Goal: Information Seeking & Learning: Learn about a topic

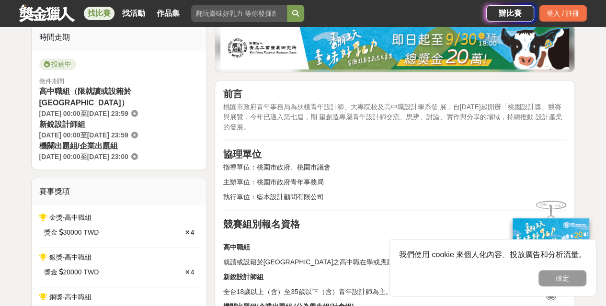
scroll to position [287, 0]
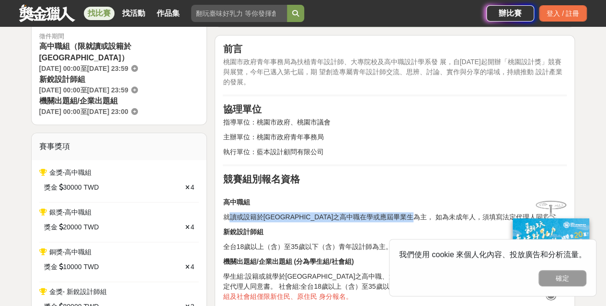
drag, startPoint x: 227, startPoint y: 211, endPoint x: 451, endPoint y: 214, distance: 223.6
click at [451, 214] on p "就讀或設籍於[GEOGRAPHIC_DATA]之高中職在學或應屆畢業生為主， 如為未成年人，須填寫法定代理人同意書。" at bounding box center [395, 217] width 344 height 10
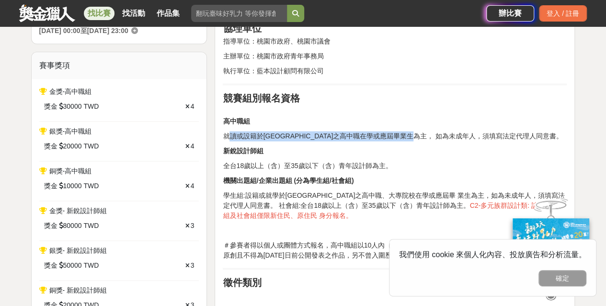
scroll to position [383, 0]
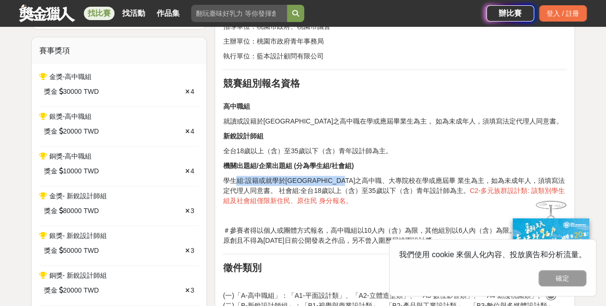
drag, startPoint x: 238, startPoint y: 179, endPoint x: 382, endPoint y: 180, distance: 144.6
click at [382, 180] on p "學生組:設籍或就學於[GEOGRAPHIC_DATA]之高中職、大專院校在學或應屆畢 業生為主，如為未成年人，須填寫法定代理人同意書。 社會組:全台18歲以上…" at bounding box center [395, 191] width 344 height 30
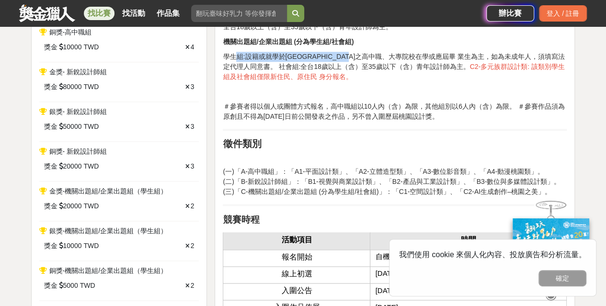
scroll to position [527, 0]
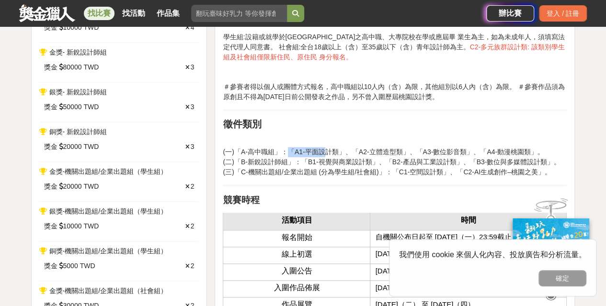
drag, startPoint x: 284, startPoint y: 152, endPoint x: 332, endPoint y: 152, distance: 47.4
click at [323, 152] on p "(一)「A-高中職組」：「A1-平面設計類」、「A2-立體造型類」、「A3-數位影音類」、「A4-動漫桃園類」。 (二)「B-新銳設計師組」：「B1-視覺與商…" at bounding box center [395, 162] width 344 height 30
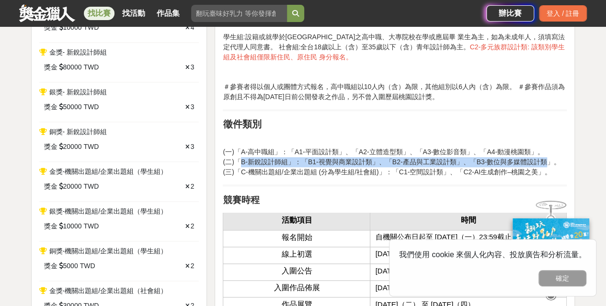
drag, startPoint x: 239, startPoint y: 159, endPoint x: 526, endPoint y: 162, distance: 286.8
click at [526, 162] on p "(一)「A-高中職組」：「A1-平面設計類」、「A2-立體造型類」、「A3-數位影音類」、「A4-動漫桃園類」。 (二)「B-新銳設計師組」：「B1-視覺與商…" at bounding box center [395, 162] width 344 height 30
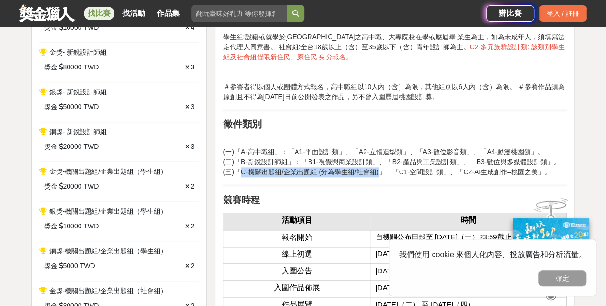
drag, startPoint x: 238, startPoint y: 166, endPoint x: 378, endPoint y: 172, distance: 139.9
click at [378, 172] on p "(一)「A-高中職組」：「A1-平面設計類」、「A2-立體造型類」、「A3-數位影音類」、「A4-動漫桃園類」。 (二)「B-新銳設計師組」：「B1-視覺與商…" at bounding box center [395, 162] width 344 height 30
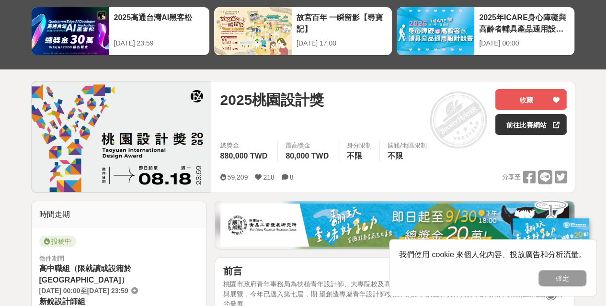
scroll to position [0, 0]
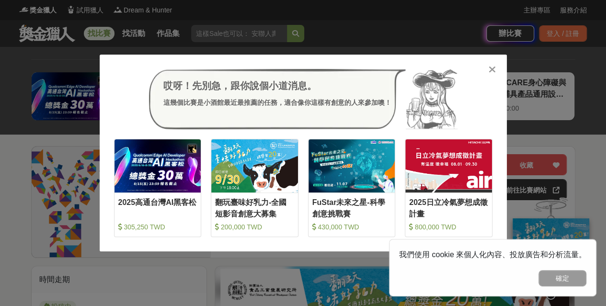
click at [489, 68] on icon at bounding box center [491, 70] width 7 height 10
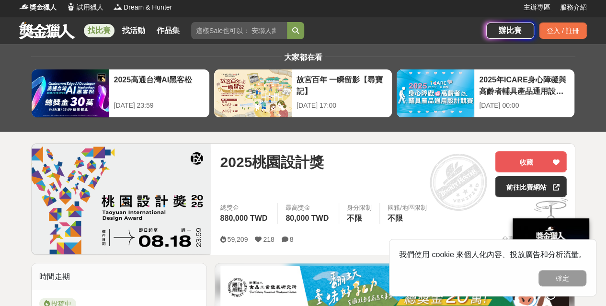
scroll to position [287, 0]
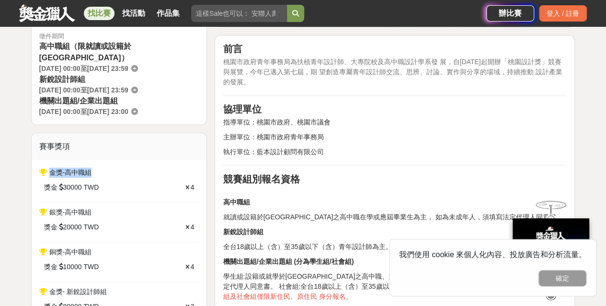
drag, startPoint x: 48, startPoint y: 159, endPoint x: 92, endPoint y: 160, distance: 44.1
click at [92, 168] on div "金獎-高中職組" at bounding box center [119, 173] width 160 height 10
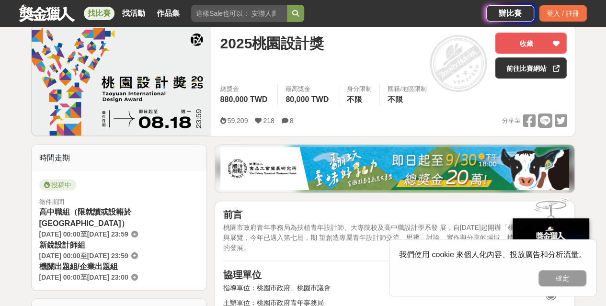
scroll to position [144, 0]
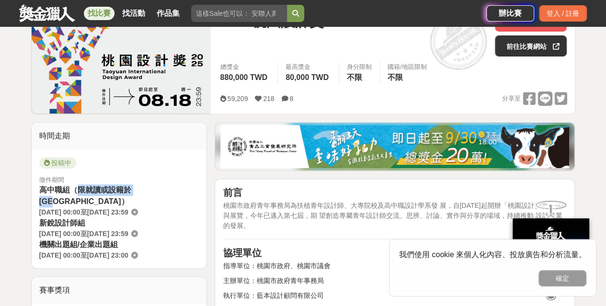
drag, startPoint x: 79, startPoint y: 188, endPoint x: 150, endPoint y: 188, distance: 70.4
click at [131, 188] on span "高中職組（限就讀或設籍於[GEOGRAPHIC_DATA]）" at bounding box center [85, 196] width 92 height 20
drag, startPoint x: 41, startPoint y: 209, endPoint x: 102, endPoint y: 209, distance: 60.3
click at [102, 217] on div "新銳設計師組 [DATE] 00:00 至 [DATE] 23:59" at bounding box center [119, 228] width 160 height 22
drag, startPoint x: 43, startPoint y: 231, endPoint x: 101, endPoint y: 235, distance: 57.6
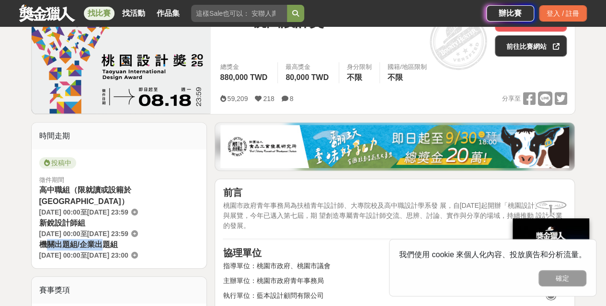
click at [101, 240] on span "機關出題組/企業出題組" at bounding box center [78, 244] width 79 height 8
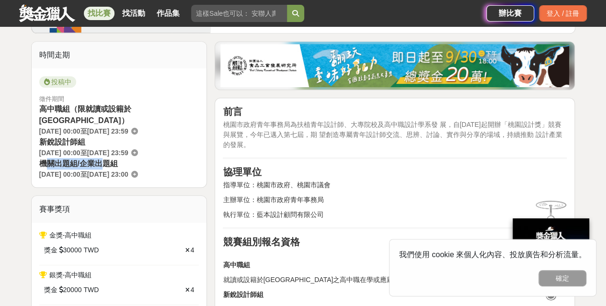
scroll to position [239, 0]
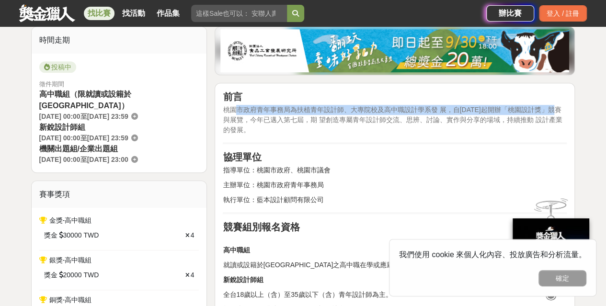
drag, startPoint x: 238, startPoint y: 103, endPoint x: 573, endPoint y: 111, distance: 334.3
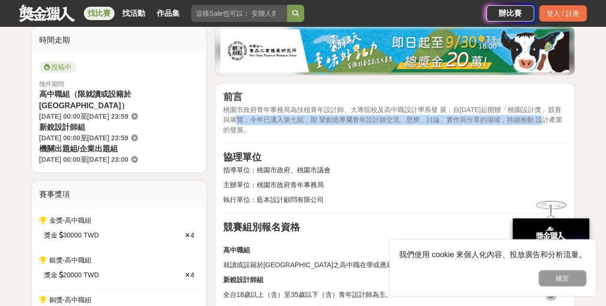
drag, startPoint x: 243, startPoint y: 116, endPoint x: 546, endPoint y: 118, distance: 303.6
click at [546, 118] on span "桃園市政府青年事務局為扶植青年設計師、大專院校及高中職設計學系發 展，自[DATE]起開辦「桃園設計獎」競賽與展覽，今年已邁入第七屆，期 望創造專屬青年設計師…" at bounding box center [392, 120] width 339 height 28
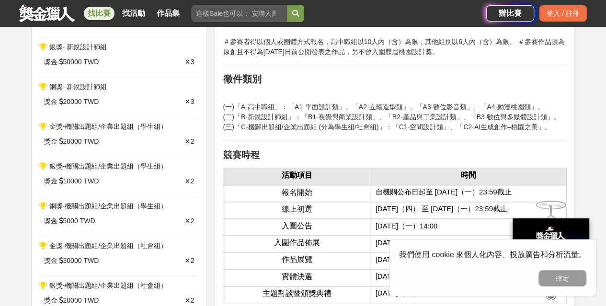
scroll to position [575, 0]
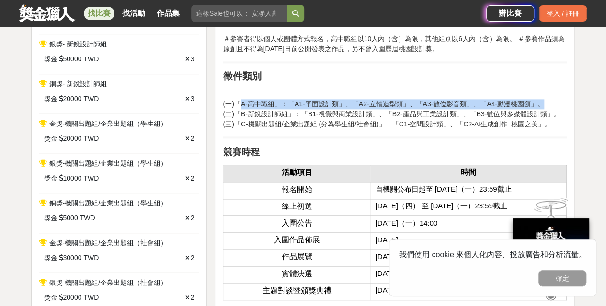
drag, startPoint x: 239, startPoint y: 101, endPoint x: 510, endPoint y: 105, distance: 270.1
click at [510, 105] on p "(一)「A-高中職組」：「A1-平面設計類」、「A2-立體造型類」、「A3-數位影音類」、「A4-動漫桃園類」。 (二)「B-新銳設計師組」：「B1-視覺與商…" at bounding box center [395, 114] width 344 height 30
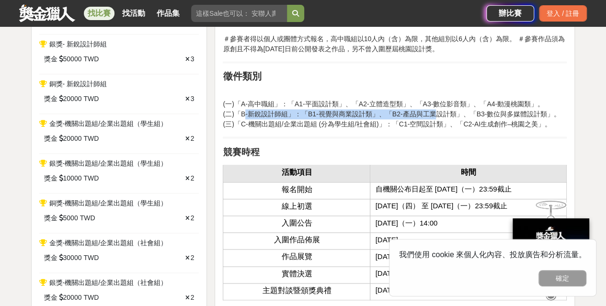
drag, startPoint x: 243, startPoint y: 110, endPoint x: 419, endPoint y: 115, distance: 176.3
click at [419, 115] on p "(一)「A-高中職組」：「A1-平面設計類」、「A2-立體造型類」、「A3-數位影音類」、「A4-動漫桃園類」。 (二)「B-新銳設計師組」：「B1-視覺與商…" at bounding box center [395, 114] width 344 height 30
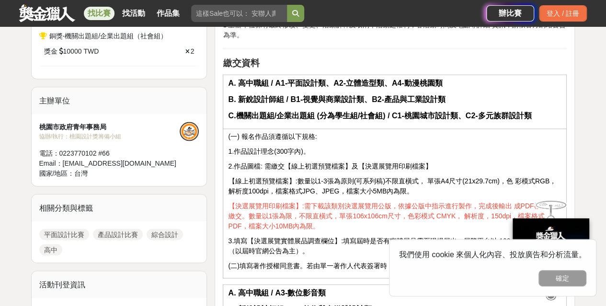
scroll to position [862, 0]
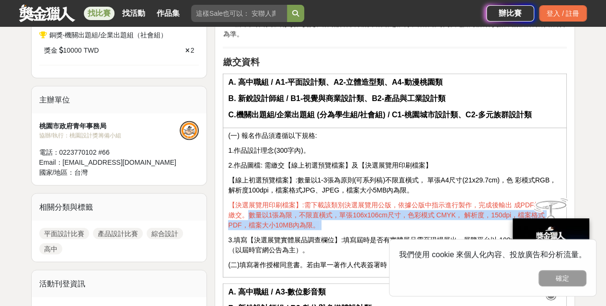
drag, startPoint x: 249, startPoint y: 211, endPoint x: 351, endPoint y: 216, distance: 102.1
click at [351, 216] on p "【決選展覽用印刷檔案】:需下載該類別決選展覽用公版，依據公版中指示進行製作，完成後輸出 成PDF檔案進行繳交。數量以1張為限，不限直橫式，單張106x106c…" at bounding box center [394, 215] width 333 height 30
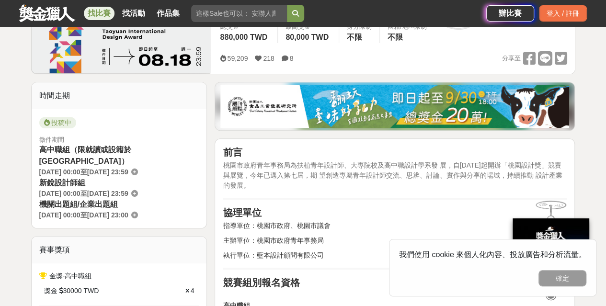
scroll to position [192, 0]
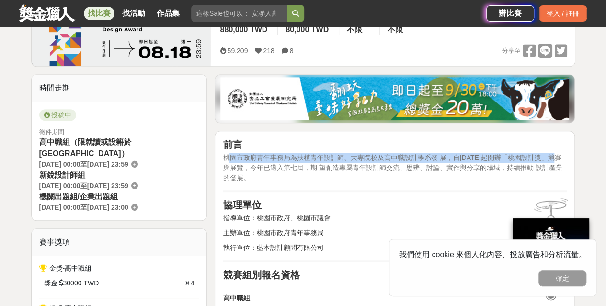
drag, startPoint x: 228, startPoint y: 152, endPoint x: 565, endPoint y: 154, distance: 337.1
click at [565, 154] on p "桃園市政府青年事務局為扶植青年設計師、大專院校及高中職設計學系發 展，自[DATE]起開辦「桃園設計獎」競賽與展覽，今年已邁入第七屆，期 望創造專屬青年設計師…" at bounding box center [395, 168] width 344 height 30
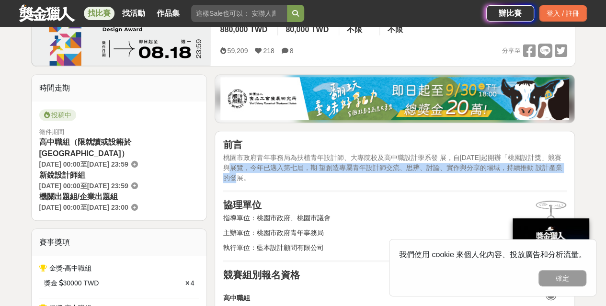
drag, startPoint x: 239, startPoint y: 164, endPoint x: 398, endPoint y: 173, distance: 159.7
click at [398, 173] on p "桃園市政府青年事務局為扶植青年設計師、大專院校及高中職設計學系發 展，自[DATE]起開辦「桃園設計獎」競賽與展覽，今年已邁入第七屆，期 望創造專屬青年設計師…" at bounding box center [395, 168] width 344 height 30
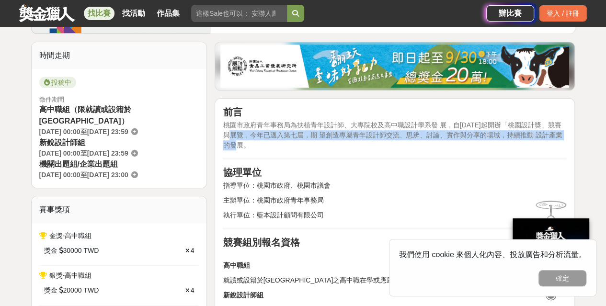
scroll to position [239, 0]
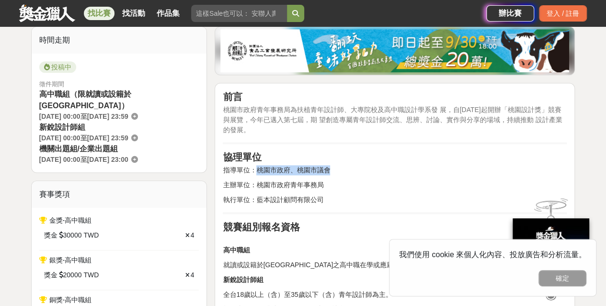
drag, startPoint x: 261, startPoint y: 169, endPoint x: 328, endPoint y: 170, distance: 67.0
click at [328, 170] on p "指導單位：桃園市政府、桃園市議會" at bounding box center [395, 170] width 344 height 10
drag, startPoint x: 255, startPoint y: 182, endPoint x: 315, endPoint y: 184, distance: 60.4
click at [315, 184] on p "主辦單位：桃園市政府青年事務局" at bounding box center [395, 185] width 344 height 10
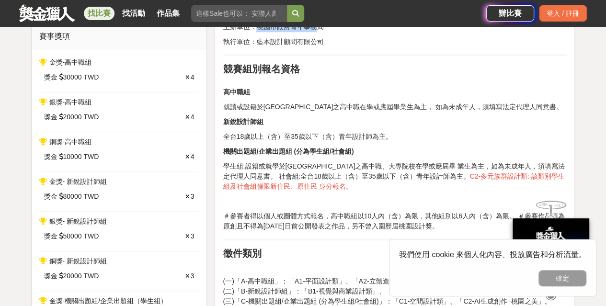
scroll to position [383, 0]
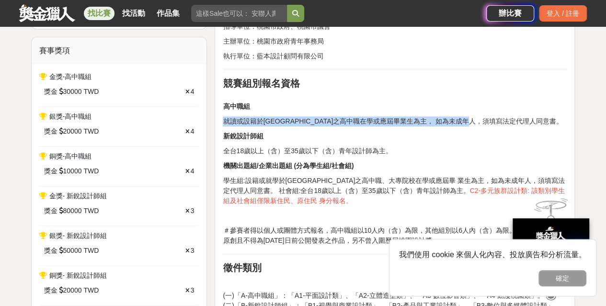
drag, startPoint x: 224, startPoint y: 117, endPoint x: 521, endPoint y: 109, distance: 297.5
click at [528, 118] on p "就讀或設籍於[GEOGRAPHIC_DATA]之高中職在學或應屆畢業生為主， 如為未成年人，須填寫法定代理人同意書。" at bounding box center [395, 121] width 344 height 10
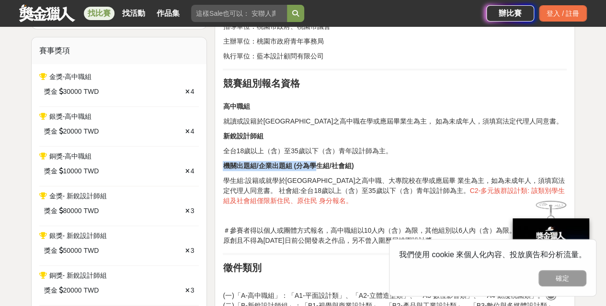
drag, startPoint x: 223, startPoint y: 163, endPoint x: 321, endPoint y: 166, distance: 98.2
click at [321, 166] on strong "機關出題組/企業出題組 (分為學生組/社會組)" at bounding box center [288, 166] width 131 height 8
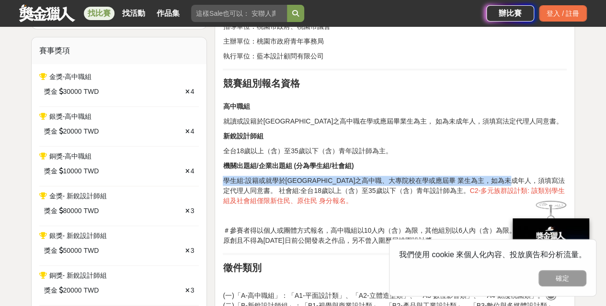
drag, startPoint x: 221, startPoint y: 180, endPoint x: 548, endPoint y: 171, distance: 326.7
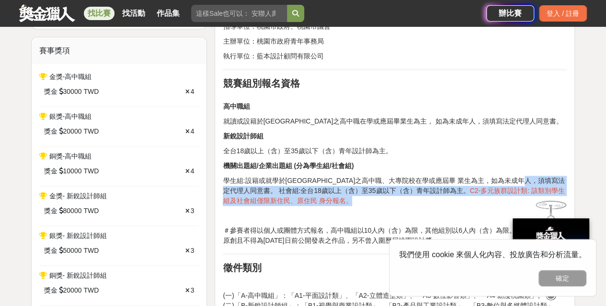
drag, startPoint x: 241, startPoint y: 188, endPoint x: 363, endPoint y: 195, distance: 121.8
click at [363, 195] on p "學生組:設籍或就學於[GEOGRAPHIC_DATA]之高中職、大專院校在學或應屆畢 業生為主，如為未成年人，須填寫法定代理人同意書。 社會組:全台18歲以上…" at bounding box center [395, 191] width 344 height 30
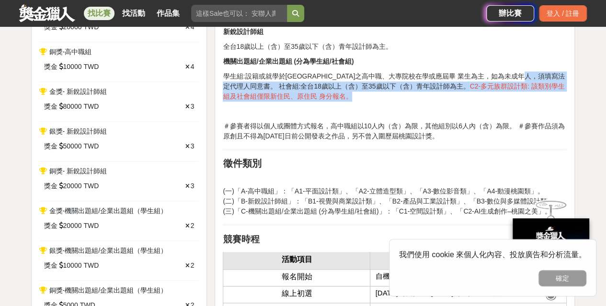
scroll to position [527, 0]
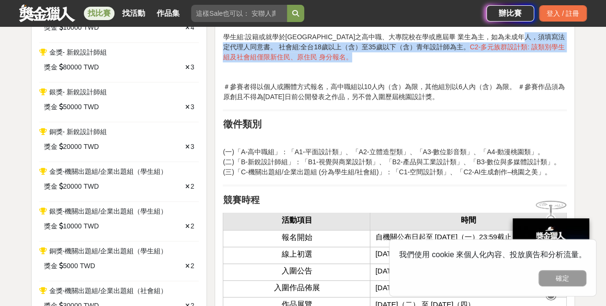
drag, startPoint x: 226, startPoint y: 83, endPoint x: 507, endPoint y: 91, distance: 280.2
click at [506, 91] on p "＃參賽者得以個人或團體方式報名，高中職組以10人內（含）為限，其他組別以6人內（含）為限。 ＃參賽作品須為原創且不得為[DATE]日前公開發表之作品，另不曾入…" at bounding box center [395, 92] width 344 height 20
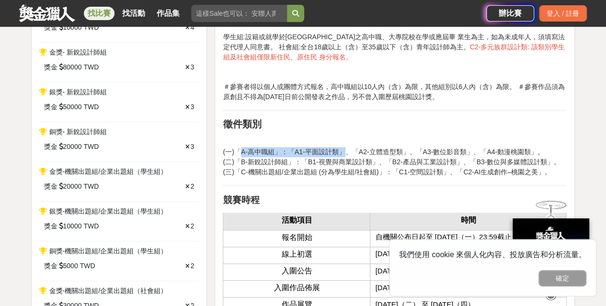
drag, startPoint x: 238, startPoint y: 148, endPoint x: 334, endPoint y: 150, distance: 95.8
click at [334, 150] on p "(一)「A-高中職組」：「A1-平面設計類」、「A2-立體造型類」、「A3-數位影音類」、「A4-動漫桃園類」。 (二)「B-新銳設計師組」：「B1-視覺與商…" at bounding box center [395, 162] width 344 height 30
click at [309, 150] on p "(一)「A-高中職組」：「A1-平面設計類」、「A2-立體造型類」、「A3-數位影音類」、「A4-動漫桃園類」。 (二)「B-新銳設計師組」：「B1-視覺與商…" at bounding box center [395, 162] width 344 height 30
drag, startPoint x: 341, startPoint y: 150, endPoint x: 390, endPoint y: 148, distance: 48.4
click at [390, 148] on p "(一)「A-高中職組」：「A1-平面設計類」、「A2-立體造型類」、「A3-數位影音類」、「A4-動漫桃園類」。 (二)「B-新銳設計師組」：「B1-視覺與商…" at bounding box center [395, 162] width 344 height 30
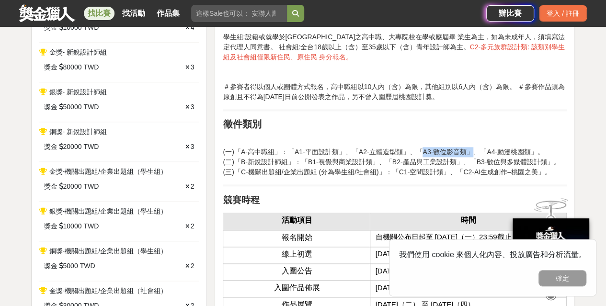
drag, startPoint x: 401, startPoint y: 149, endPoint x: 450, endPoint y: 148, distance: 49.3
click at [450, 148] on p "(一)「A-高中職組」：「A1-平面設計類」、「A2-立體造型類」、「A3-數位影音類」、「A4-動漫桃園類」。 (二)「B-新銳設計師組」：「B1-視覺與商…" at bounding box center [395, 162] width 344 height 30
drag, startPoint x: 458, startPoint y: 150, endPoint x: 502, endPoint y: 147, distance: 44.1
click at [502, 147] on p "(一)「A-高中職組」：「A1-平面設計類」、「A2-立體造型類」、「A3-數位影音類」、「A4-動漫桃園類」。 (二)「B-新銳設計師組」：「B1-視覺與商…" at bounding box center [395, 162] width 344 height 30
drag, startPoint x: 240, startPoint y: 159, endPoint x: 288, endPoint y: 159, distance: 47.4
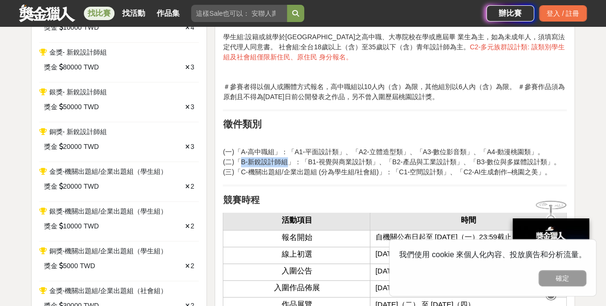
click at [288, 159] on p "(一)「A-高中職組」：「A1-平面設計類」、「A2-立體造型類」、「A3-數位影音類」、「A4-動漫桃園類」。 (二)「B-新銳設計師組」：「B1-視覺與商…" at bounding box center [395, 162] width 344 height 30
drag, startPoint x: 302, startPoint y: 158, endPoint x: 353, endPoint y: 158, distance: 51.2
click at [352, 158] on p "(一)「A-高中職組」：「A1-平面設計類」、「A2-立體造型類」、「A3-數位影音類」、「A4-動漫桃園類」。 (二)「B-新銳設計師組」：「B1-視覺與商…" at bounding box center [395, 162] width 344 height 30
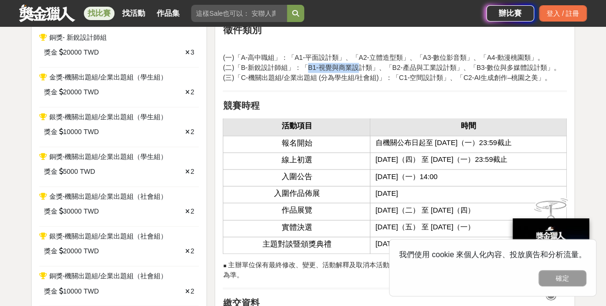
scroll to position [623, 0]
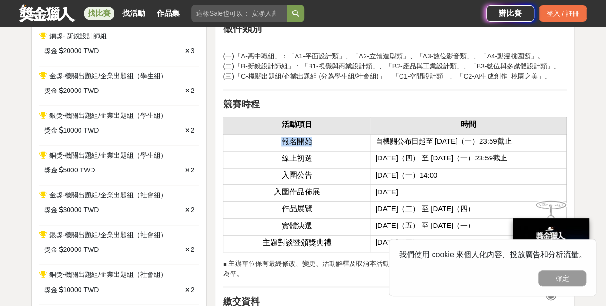
drag, startPoint x: 282, startPoint y: 136, endPoint x: 345, endPoint y: 145, distance: 63.7
click at [345, 145] on td "報名開始" at bounding box center [296, 142] width 147 height 17
drag, startPoint x: 377, startPoint y: 137, endPoint x: 517, endPoint y: 139, distance: 140.3
click at [511, 139] on span "自機關公布日起至 [DATE]（一）23:59截止" at bounding box center [443, 141] width 136 height 8
drag, startPoint x: 278, startPoint y: 154, endPoint x: 524, endPoint y: 159, distance: 246.7
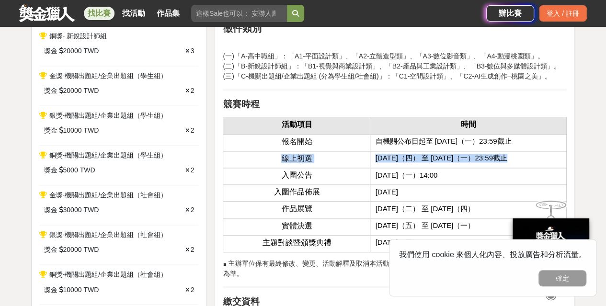
click at [524, 159] on tr "線上初選 [DATE]（四） 至 [DATE]（一）23:59截止" at bounding box center [394, 159] width 343 height 17
drag, startPoint x: 276, startPoint y: 176, endPoint x: 449, endPoint y: 183, distance: 172.6
click at [449, 183] on tbody "報名開始 自機關公布日起至 [DATE]（一）23:59截止 線上初選 [DATE]（四） 至 [DATE]（一）23:59截止 入圍公告 [DATE]（一）…" at bounding box center [394, 193] width 343 height 118
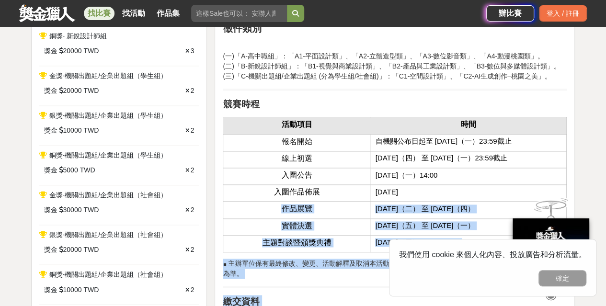
drag, startPoint x: 279, startPoint y: 204, endPoint x: 506, endPoint y: 217, distance: 227.8
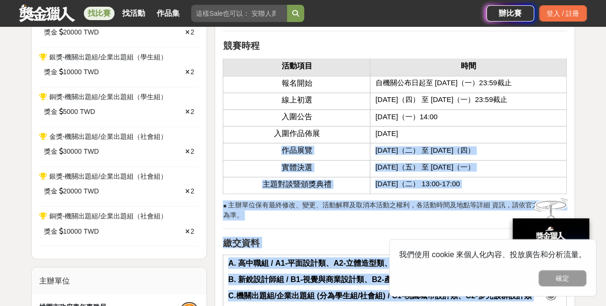
scroll to position [766, 0]
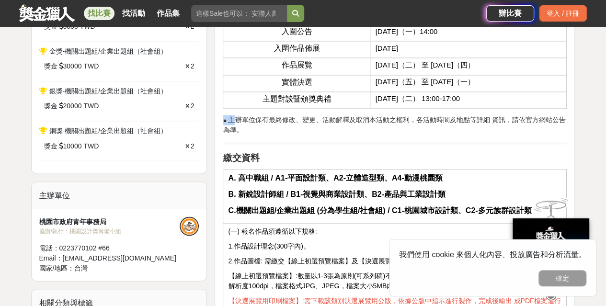
drag, startPoint x: 234, startPoint y: 115, endPoint x: 405, endPoint y: 143, distance: 173.7
drag, startPoint x: 238, startPoint y: 174, endPoint x: 415, endPoint y: 178, distance: 176.8
click at [415, 178] on p "A. 高中職組 / A1-平面設計類、A2-立體造型類、A4-動漫桃園類" at bounding box center [394, 177] width 333 height 11
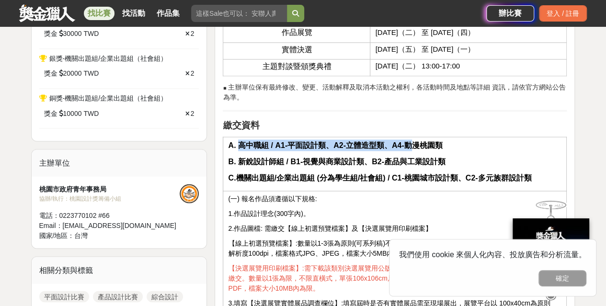
scroll to position [814, 0]
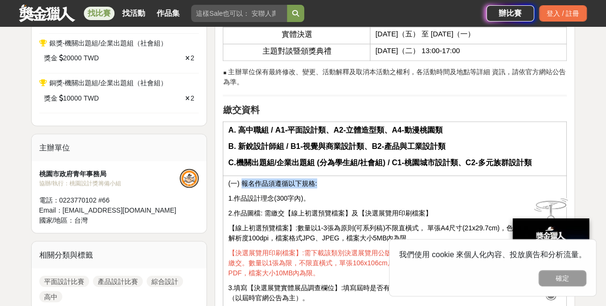
drag, startPoint x: 255, startPoint y: 181, endPoint x: 329, endPoint y: 177, distance: 74.8
click at [328, 178] on p "(一) 報名作品須遵循以下規格:" at bounding box center [394, 183] width 333 height 10
drag, startPoint x: 233, startPoint y: 195, endPoint x: 311, endPoint y: 193, distance: 78.1
click at [311, 193] on p "1.作品設計理念(300字內)。" at bounding box center [394, 198] width 333 height 10
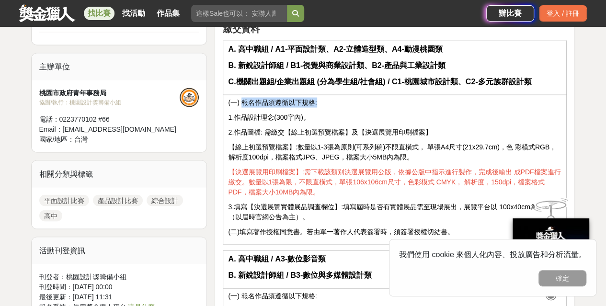
scroll to position [910, 0]
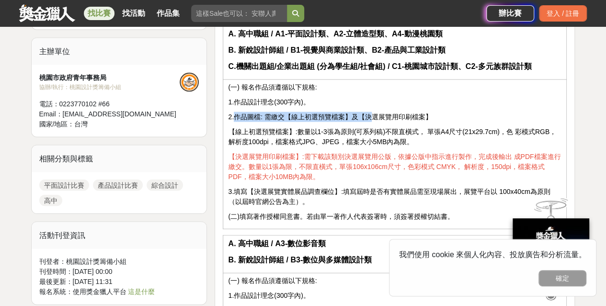
drag, startPoint x: 233, startPoint y: 114, endPoint x: 371, endPoint y: 112, distance: 137.9
click at [371, 112] on p "2.作品圖檔: 需繳交【線上初選預覽檔案】及【決選展覽用印刷檔案】" at bounding box center [394, 117] width 333 height 10
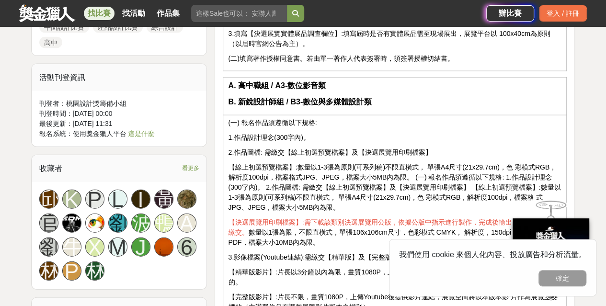
scroll to position [1053, 0]
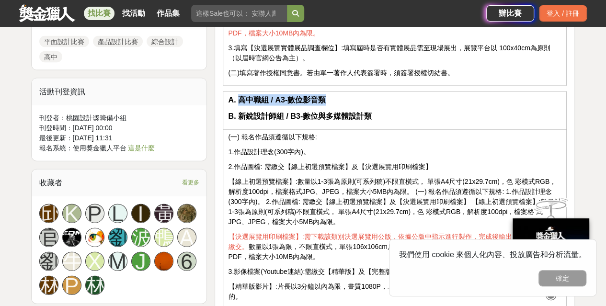
drag, startPoint x: 239, startPoint y: 93, endPoint x: 327, endPoint y: 97, distance: 87.2
click at [327, 97] on p "A. 高中職組 / A3-數位影音類" at bounding box center [394, 99] width 333 height 11
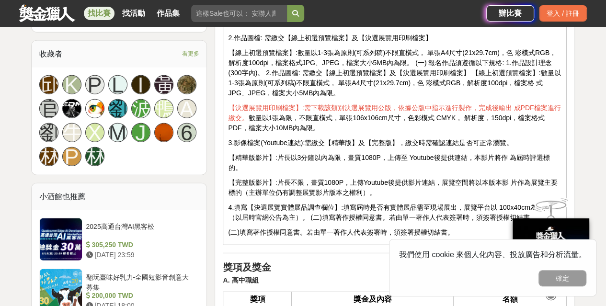
scroll to position [1197, 0]
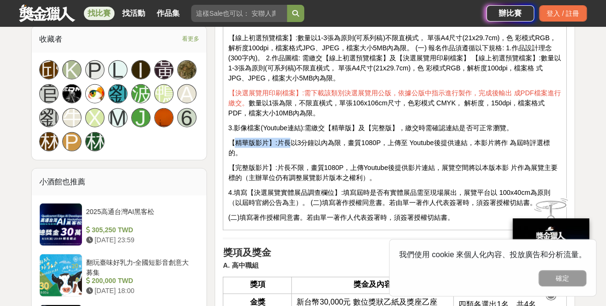
drag, startPoint x: 235, startPoint y: 136, endPoint x: 287, endPoint y: 136, distance: 52.2
click at [287, 138] on p "【精華版影片】:片長以3分鐘以內為限，畫質1080P，上傳至 Youtube後提供連結，本影片將作 為屆時評選標的。" at bounding box center [394, 148] width 333 height 20
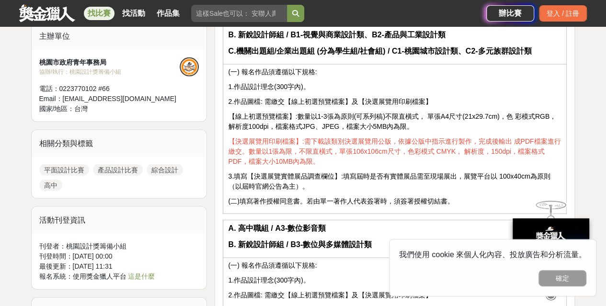
scroll to position [910, 0]
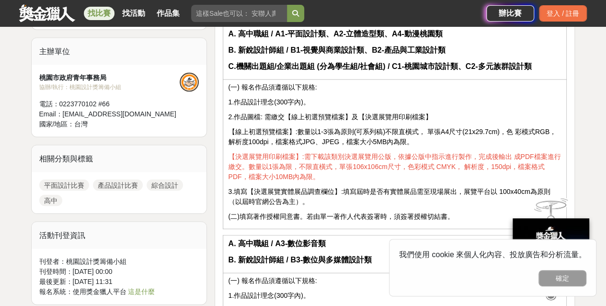
drag, startPoint x: 273, startPoint y: 241, endPoint x: 278, endPoint y: 240, distance: 4.9
click at [277, 240] on strong "A. 高中職組 / A3-數位影音類" at bounding box center [277, 243] width 98 height 8
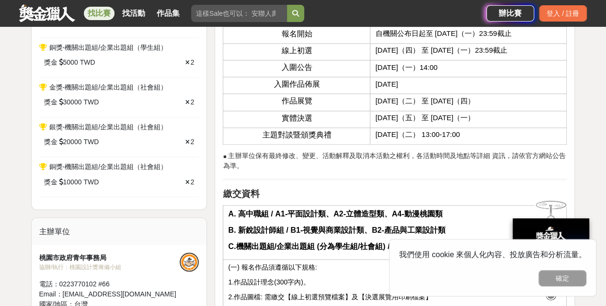
scroll to position [766, 0]
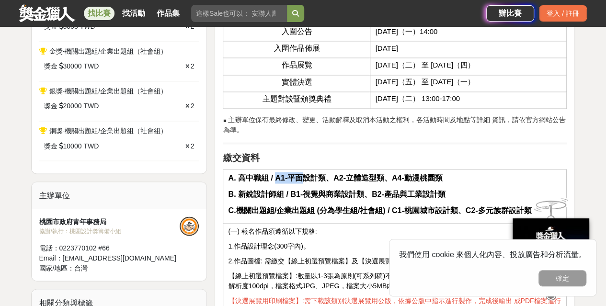
drag, startPoint x: 275, startPoint y: 174, endPoint x: 301, endPoint y: 175, distance: 25.9
click at [301, 175] on strong "A. 高中職組 / A1-平面設計類、A2-立體造型類、A4-動漫桃園類" at bounding box center [335, 177] width 214 height 8
drag, startPoint x: 406, startPoint y: 173, endPoint x: 426, endPoint y: 173, distance: 19.6
click at [426, 173] on strong "A. 高中職組 / A1-平面設計類、A2-立體造型類、A4-動漫桃園類" at bounding box center [335, 177] width 214 height 8
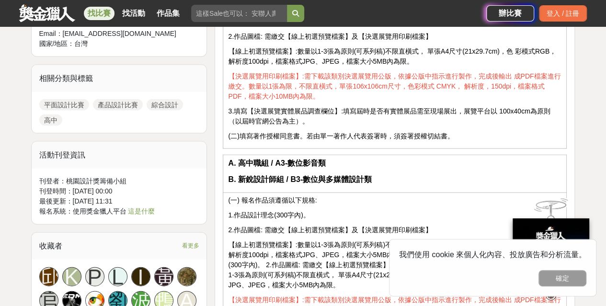
scroll to position [1006, 0]
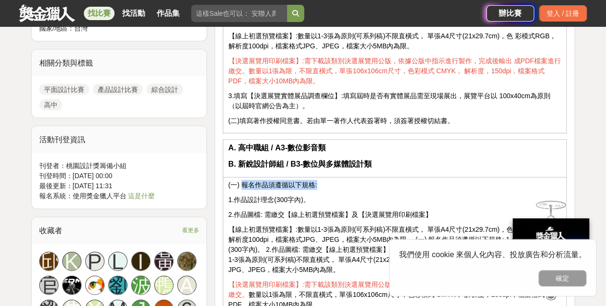
drag, startPoint x: 242, startPoint y: 180, endPoint x: 317, endPoint y: 184, distance: 74.9
click at [317, 184] on p "(一) 報名作品須遵循以下規格:" at bounding box center [394, 185] width 333 height 10
drag, startPoint x: 234, startPoint y: 195, endPoint x: 319, endPoint y: 194, distance: 85.2
click at [319, 195] on p "1.作品設計理念(300字內)。" at bounding box center [394, 200] width 333 height 10
drag, startPoint x: 235, startPoint y: 210, endPoint x: 437, endPoint y: 208, distance: 202.1
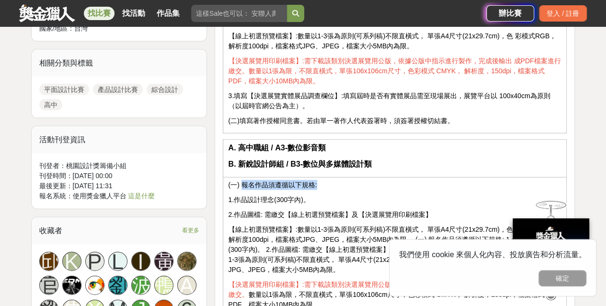
click at [437, 210] on p "2.作品圖檔: 需繳交【線上初選預覽檔案】及【決選展覽用印刷檔案】" at bounding box center [394, 215] width 333 height 10
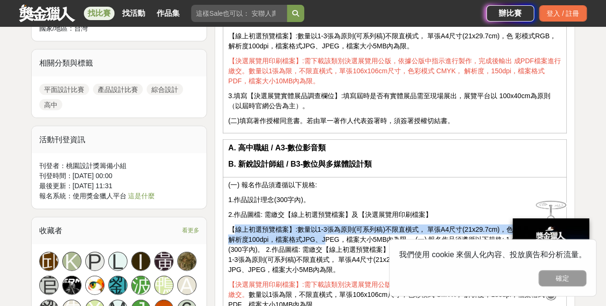
drag, startPoint x: 234, startPoint y: 226, endPoint x: 317, endPoint y: 231, distance: 83.0
click at [317, 231] on p "【線上初選預覽檔案】:數量以1-3張為原則(可系列稿)不限直橫式， 單張A4尺寸(21x29.7cm)，色 彩模式RGB，解析度100dpi，檔案格式JPG、…" at bounding box center [394, 250] width 333 height 50
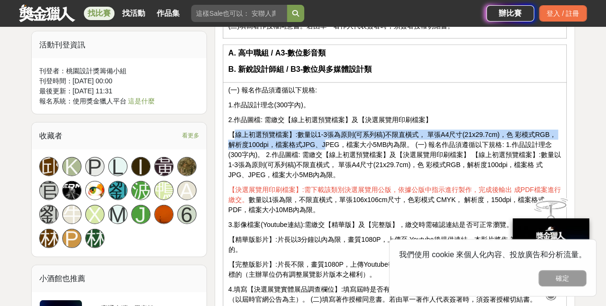
scroll to position [1101, 0]
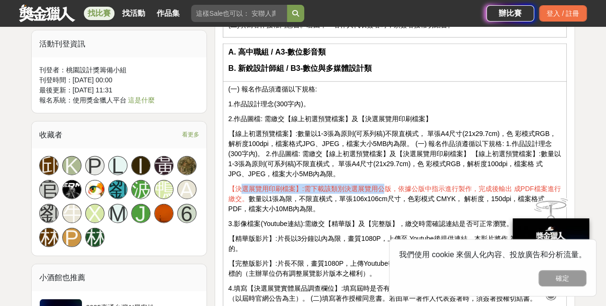
drag, startPoint x: 238, startPoint y: 186, endPoint x: 382, endPoint y: 183, distance: 144.2
click at [382, 185] on span "【決選展覽用印刷檔案】:需下載該類別決選展覽用公版，依據公版中指示進行製作，完成後輸出 成PDF檔案進行繳交。" at bounding box center [394, 194] width 332 height 18
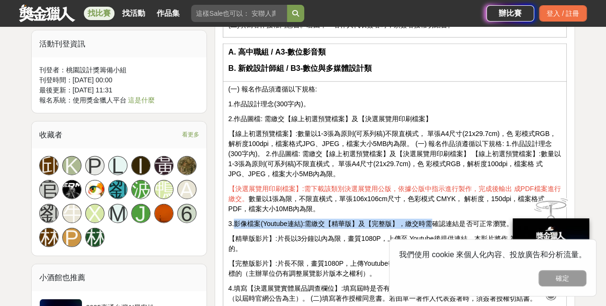
drag, startPoint x: 236, startPoint y: 220, endPoint x: 431, endPoint y: 219, distance: 195.4
click at [431, 219] on p "3.影像檔案(Youtube連結):需繳交【精華版】及【完整版】，繳交時需確認連結是否可正常瀏覽。" at bounding box center [394, 224] width 333 height 10
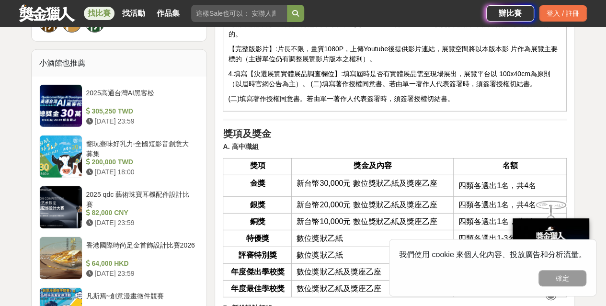
scroll to position [1341, 0]
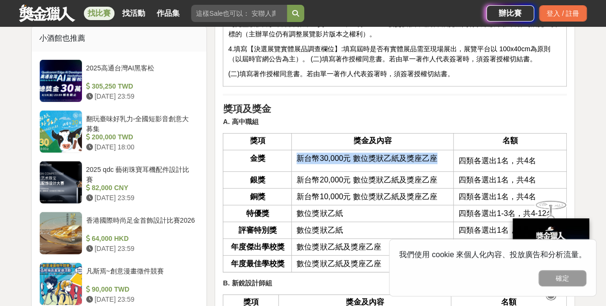
drag, startPoint x: 297, startPoint y: 154, endPoint x: 445, endPoint y: 159, distance: 148.6
click at [445, 159] on td "新台幣30,000元 數位獎狀乙紙及獎座乙座" at bounding box center [373, 161] width 162 height 22
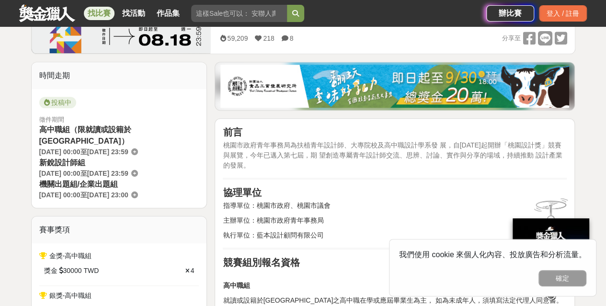
scroll to position [287, 0]
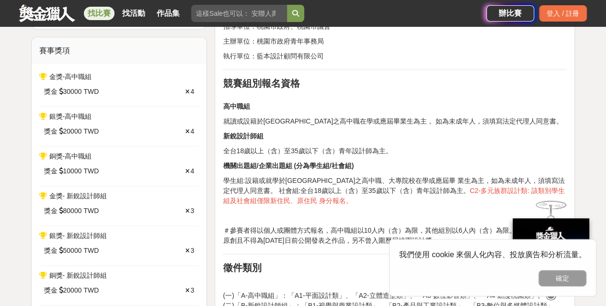
click at [328, 184] on p "學生組:設籍或就學於[GEOGRAPHIC_DATA]之高中職、大專院校在學或應屆畢 業生為主，如為未成年人，須填寫法定代理人同意書。 社會組:全台18歲以上…" at bounding box center [395, 191] width 344 height 30
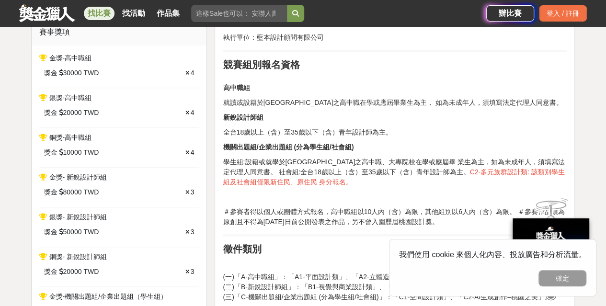
scroll to position [431, 0]
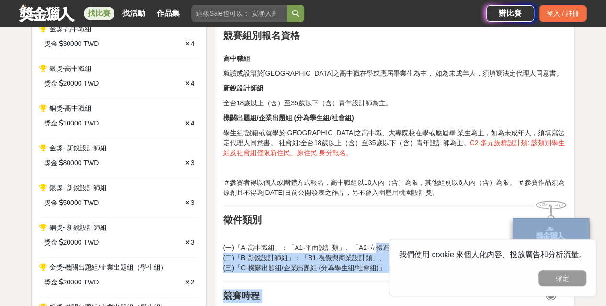
drag, startPoint x: 358, startPoint y: 246, endPoint x: 391, endPoint y: 244, distance: 33.1
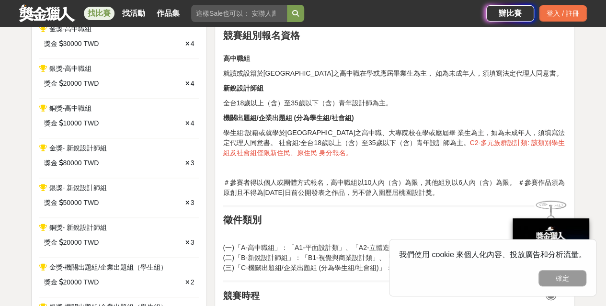
click at [352, 243] on p "(一)「A-高中職組」：「A1-平面設計類」、「A2-立體造型類」、「A3-數位影音類」、「A4-動漫桃園類」。 (二)「B-新銳設計師組」：「B1-視覺與商…" at bounding box center [395, 258] width 344 height 30
drag, startPoint x: 355, startPoint y: 242, endPoint x: 393, endPoint y: 238, distance: 38.1
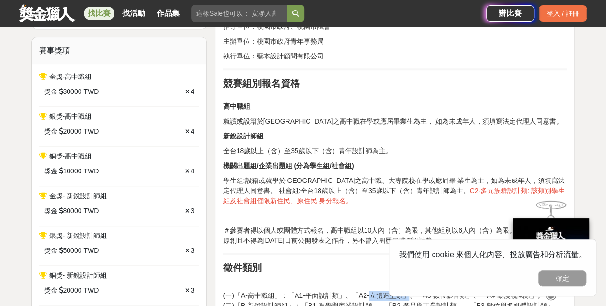
scroll to position [335, 0]
